Goal: Task Accomplishment & Management: Use online tool/utility

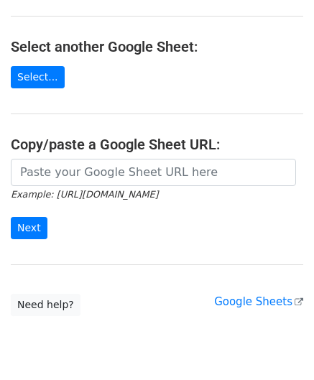
scroll to position [188, 0]
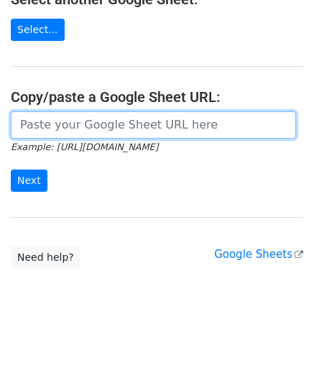
click at [60, 120] on input "url" at bounding box center [153, 124] width 285 height 27
paste input "[URL][DOMAIN_NAME]"
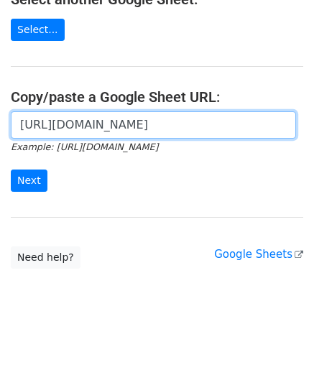
scroll to position [0, 335]
type input "[URL][DOMAIN_NAME]"
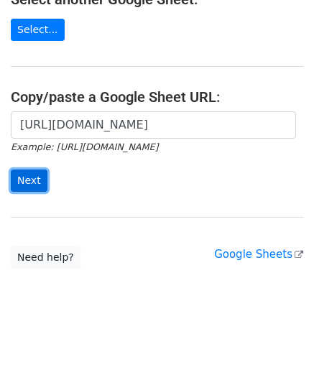
click at [35, 176] on input "Next" at bounding box center [29, 180] width 37 height 22
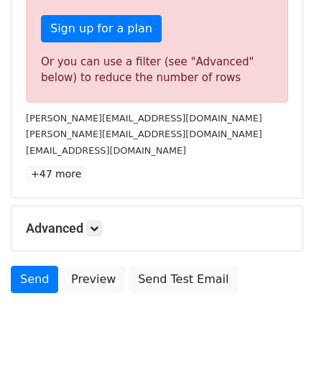
scroll to position [482, 0]
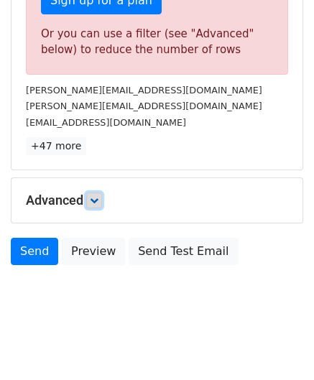
click at [98, 196] on icon at bounding box center [94, 200] width 9 height 9
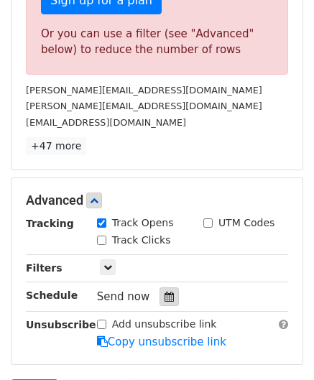
click at [166, 296] on icon at bounding box center [168, 296] width 9 height 10
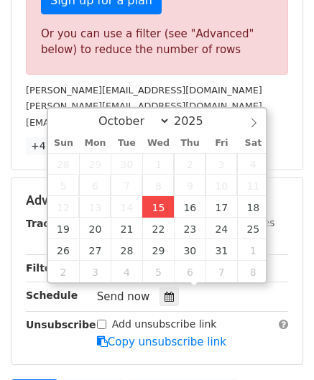
type input "2025-10-15 12:00"
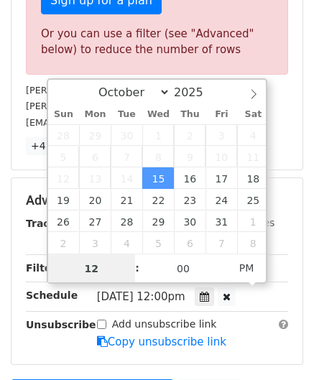
paste input "6"
type input "6"
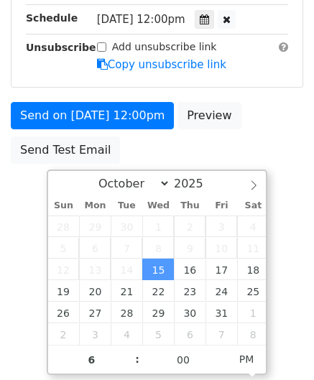
type input "2025-10-15 18:00"
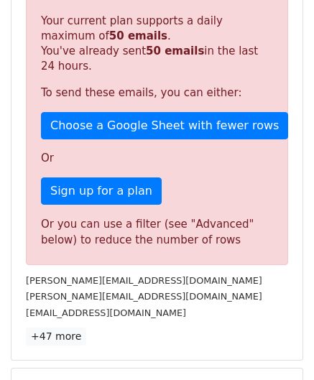
scroll to position [658, 0]
